Goal: Information Seeking & Learning: Understand process/instructions

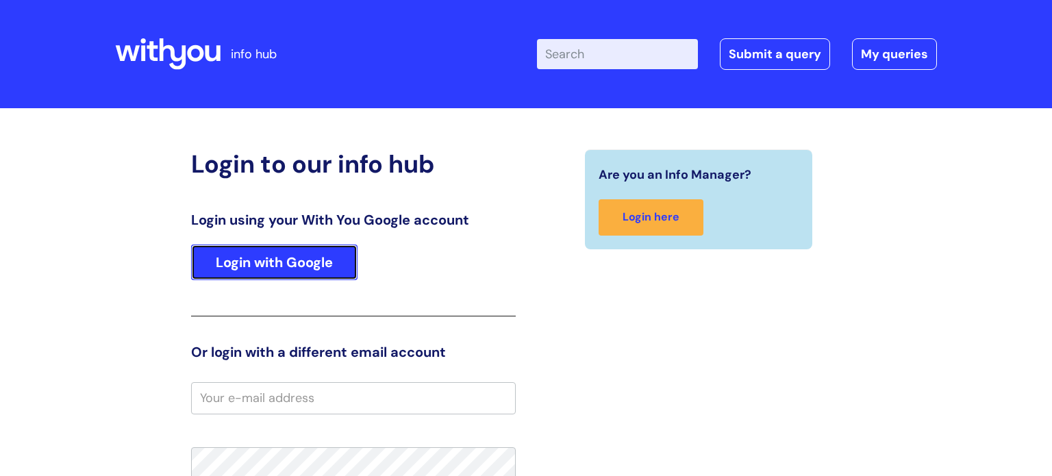
click at [314, 253] on link "Login with Google" at bounding box center [274, 263] width 166 height 36
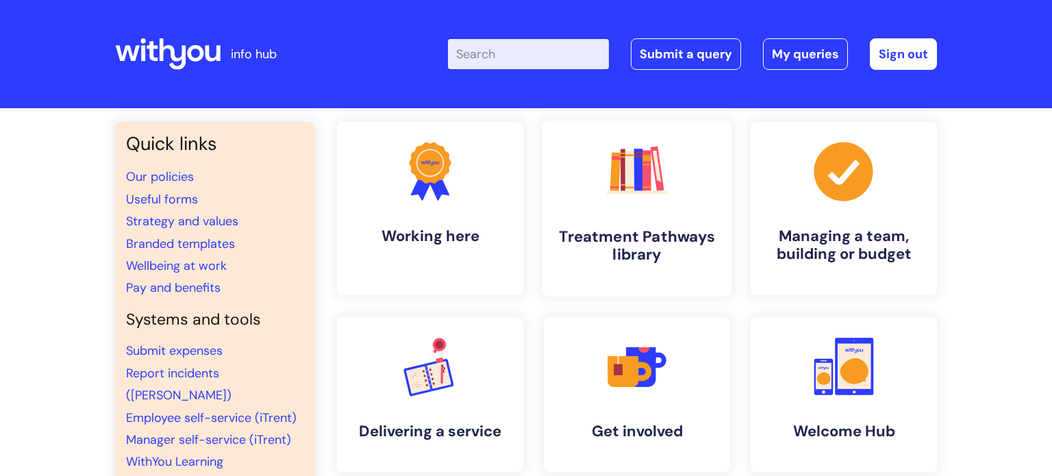
click at [624, 197] on icon ".cls-1{fill:#f89b22;}.cls-1,.cls-2,.cls-3,.cls-4,.cls-5,.cls-6,.cls-7{stroke-wi…" at bounding box center [637, 171] width 68 height 68
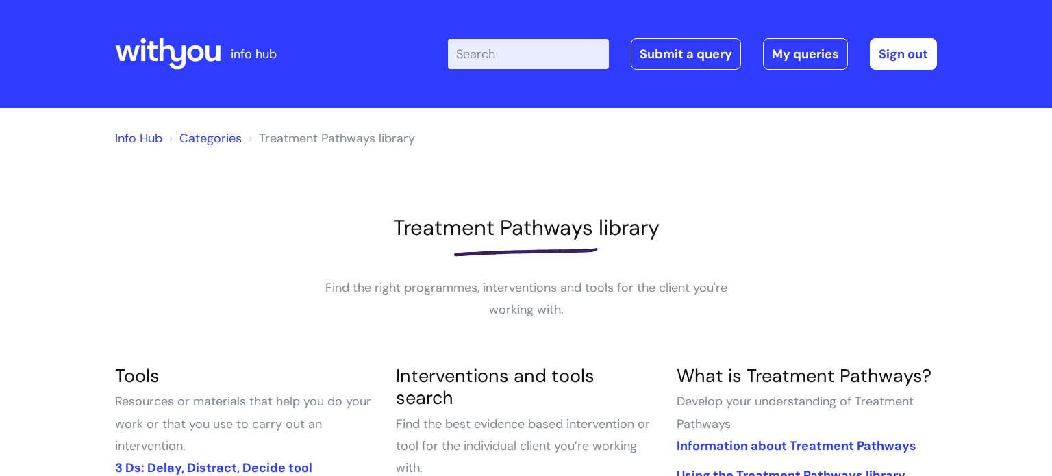
click at [526, 58] on input "Enter your search term here..." at bounding box center [528, 54] width 161 height 30
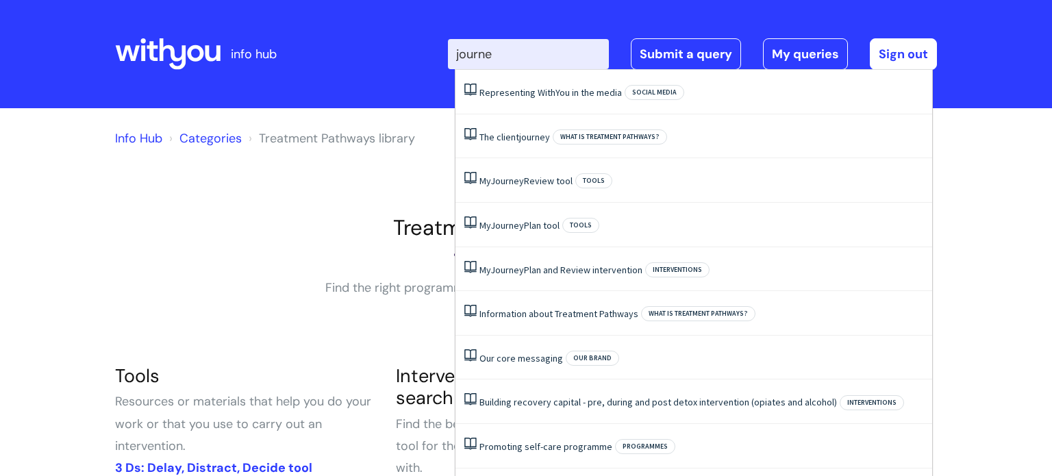
type input "journey"
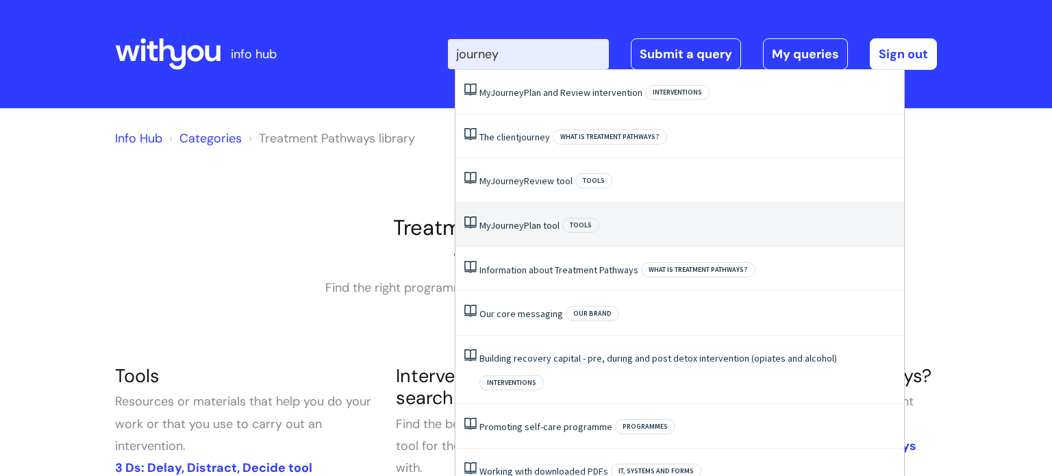
click at [529, 223] on link "My Journey Plan tool" at bounding box center [520, 225] width 80 height 12
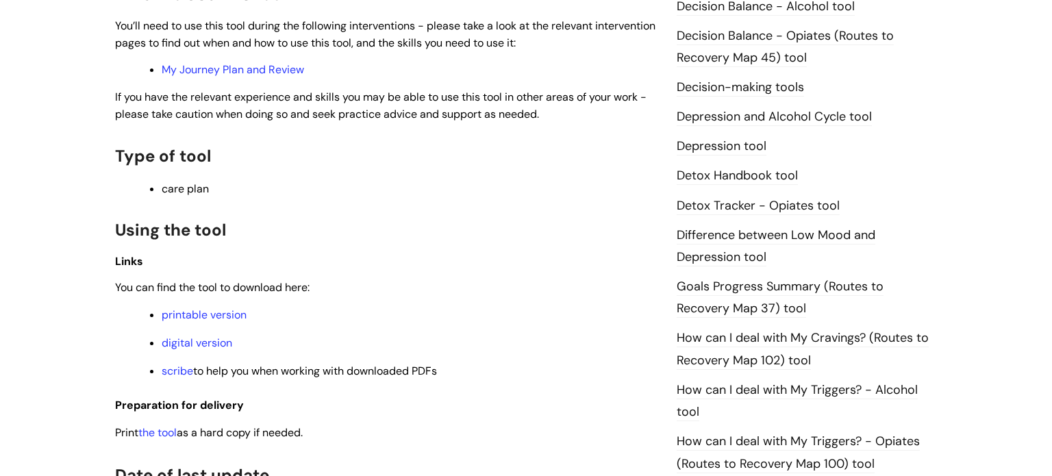
scroll to position [882, 0]
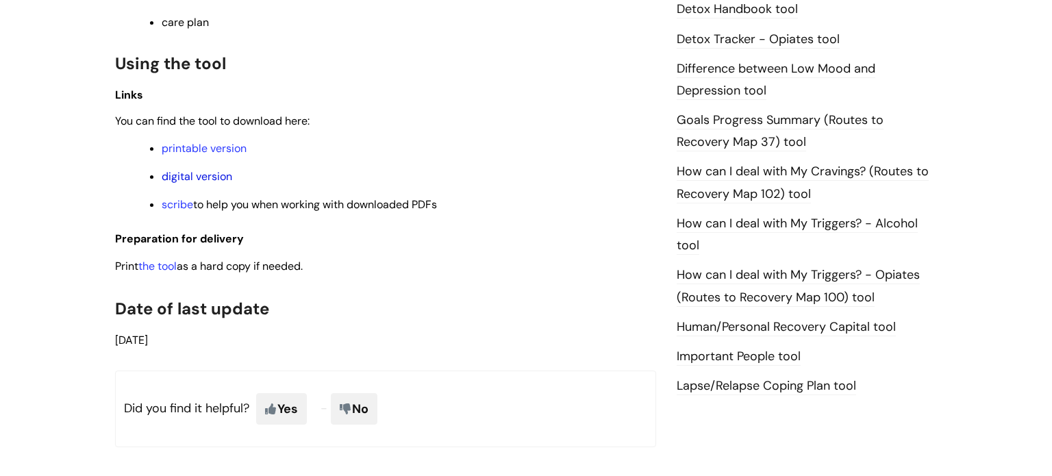
click at [183, 177] on link "digital version" at bounding box center [197, 176] width 71 height 14
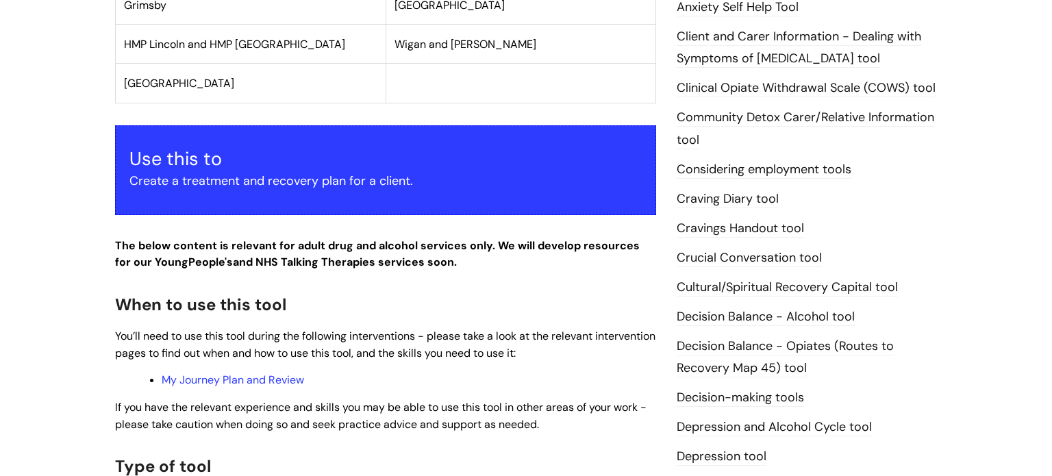
scroll to position [0, 0]
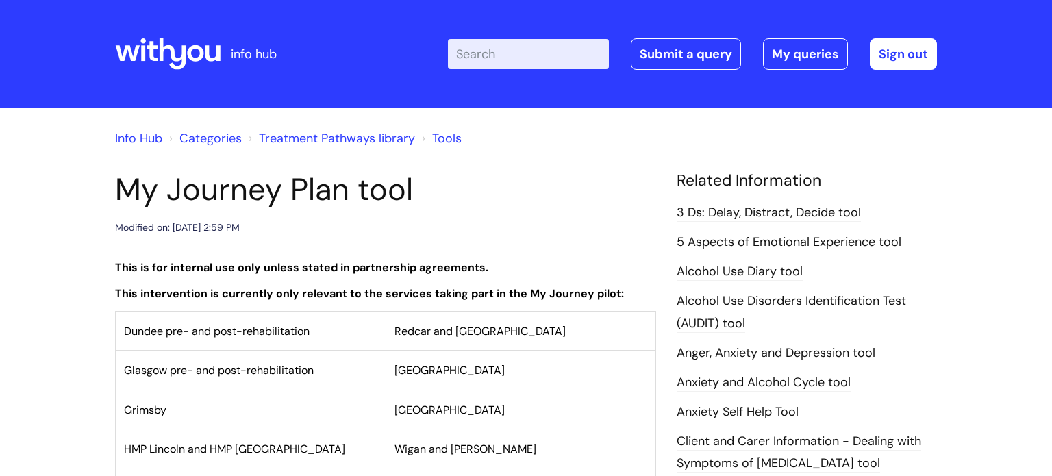
click at [172, 56] on icon at bounding box center [173, 54] width 27 height 32
